Goal: Task Accomplishment & Management: Manage account settings

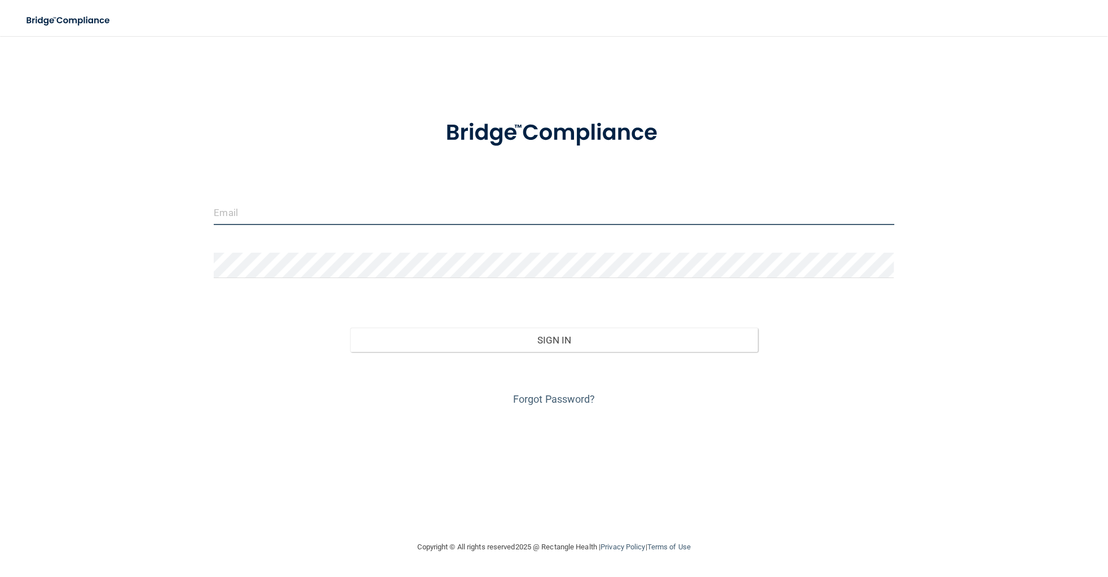
type input "[EMAIL_ADDRESS][DOMAIN_NAME]"
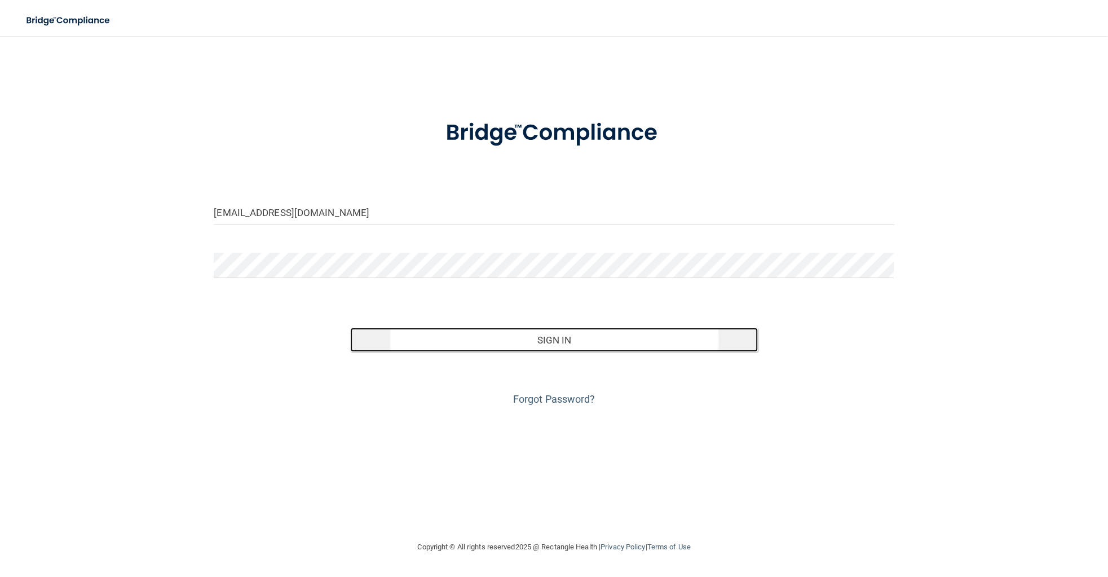
click at [528, 347] on button "Sign In" at bounding box center [554, 340] width 408 height 25
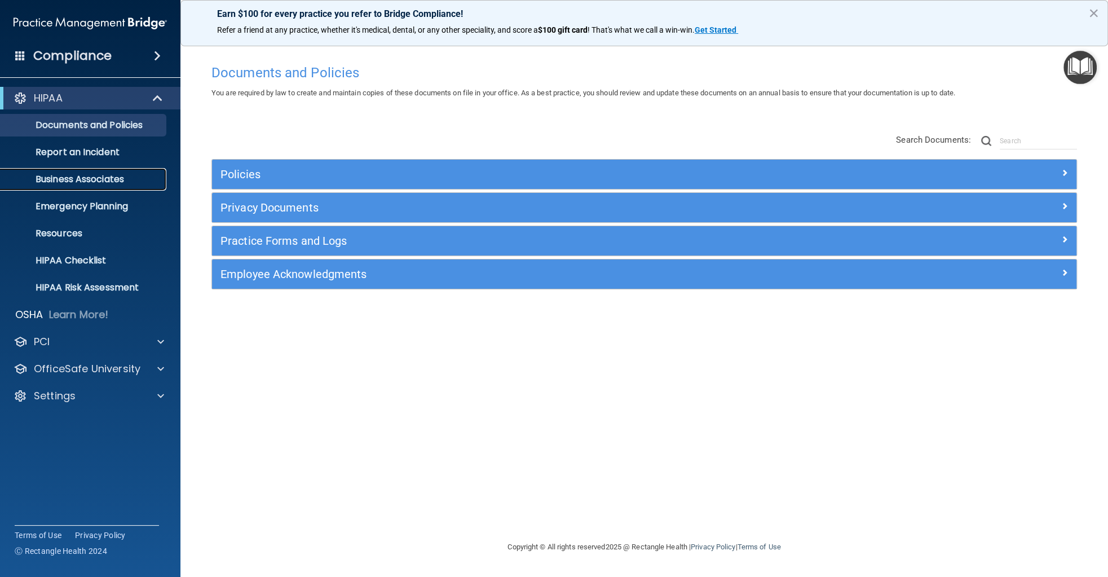
click at [83, 179] on p "Business Associates" at bounding box center [84, 179] width 154 height 11
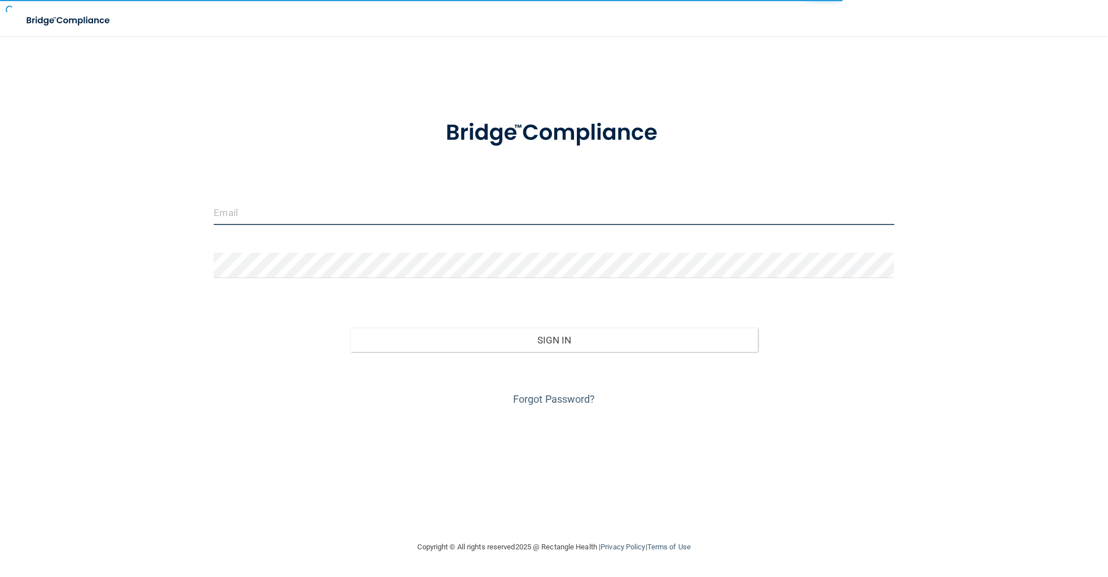
type input "[EMAIL_ADDRESS][DOMAIN_NAME]"
